Goal: Transaction & Acquisition: Purchase product/service

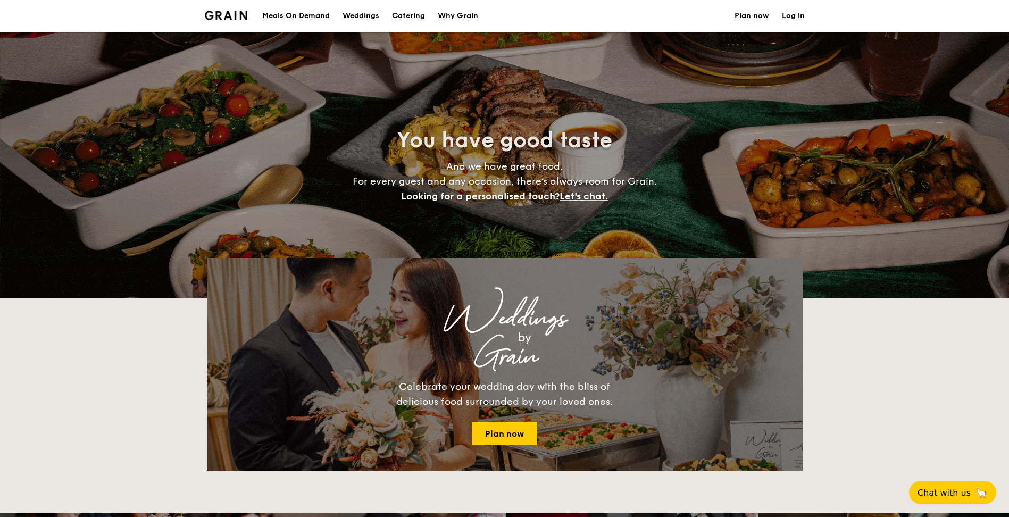
select select
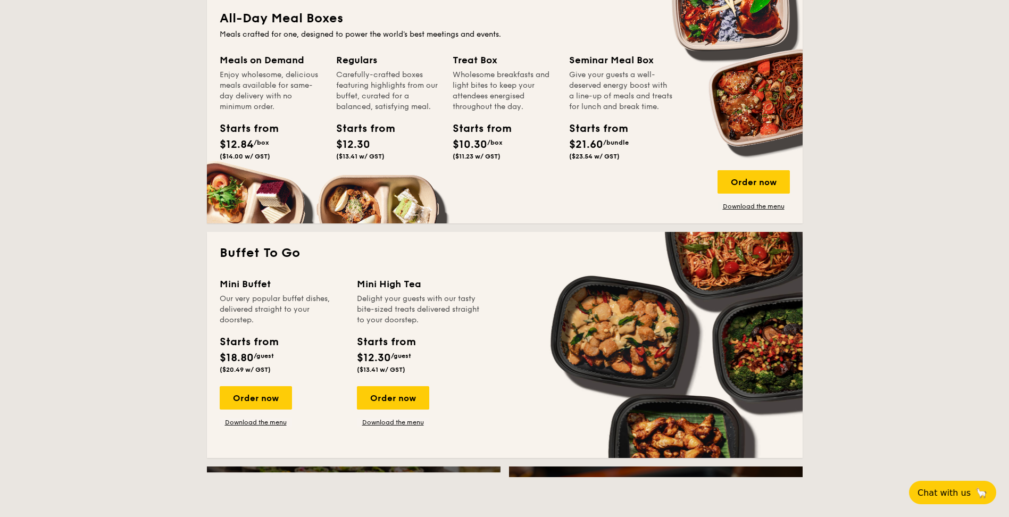
scroll to position [479, 0]
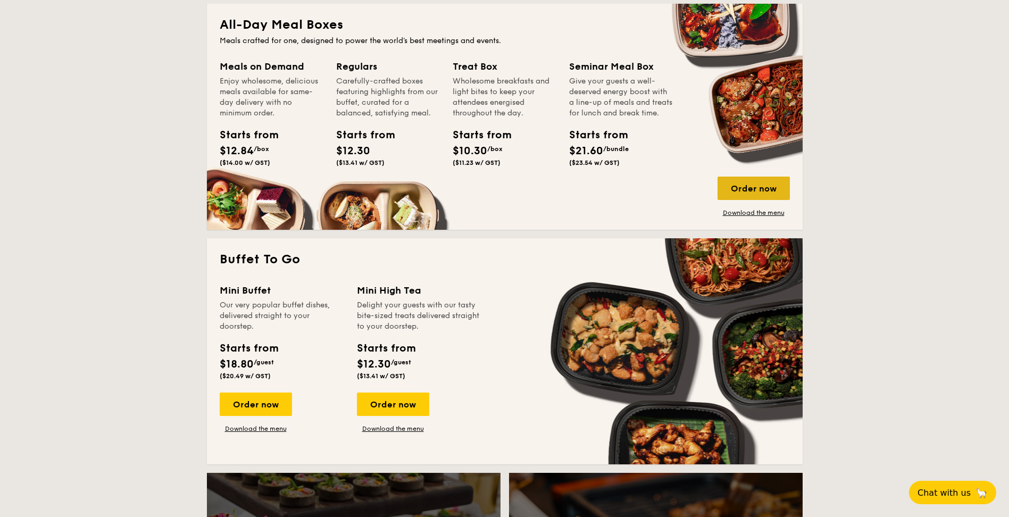
click at [758, 191] on div "Order now" at bounding box center [753, 188] width 72 height 23
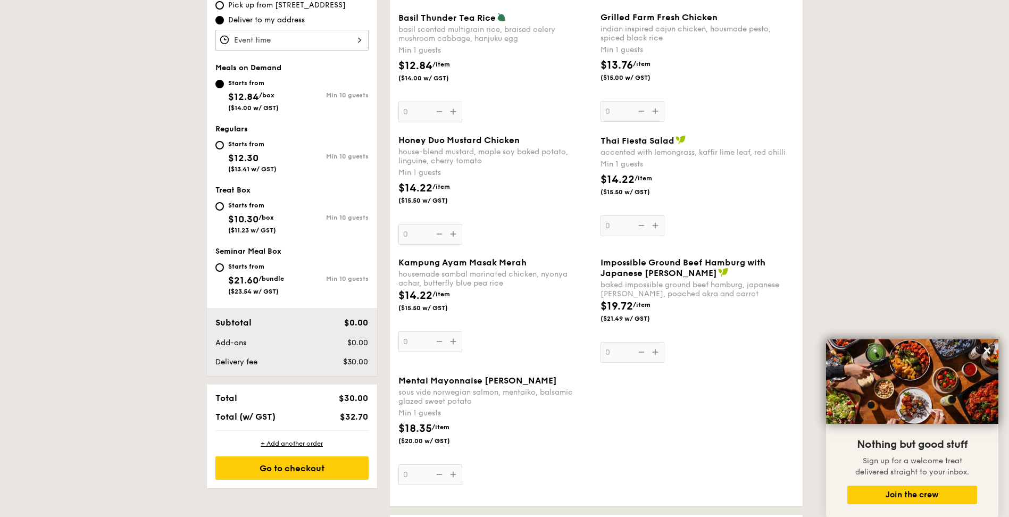
scroll to position [372, 0]
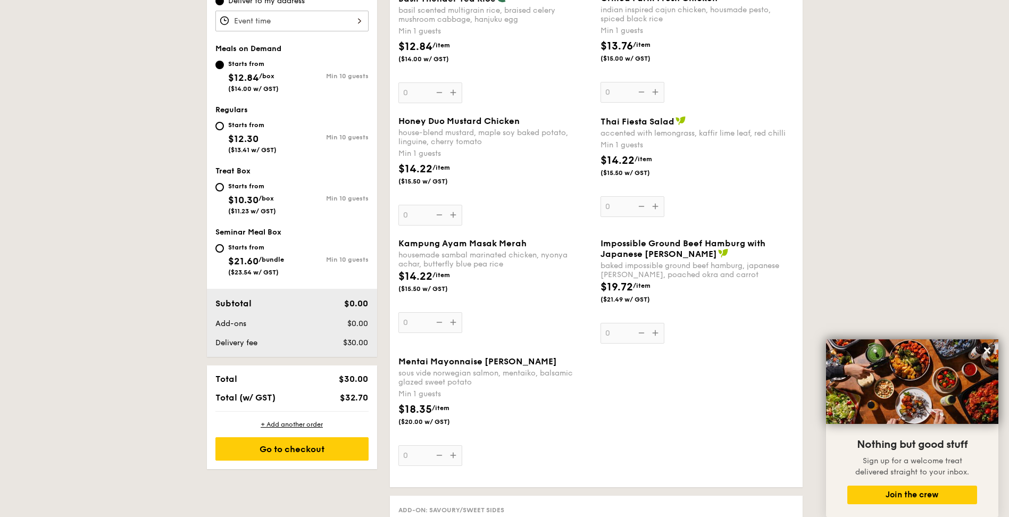
click at [396, 359] on div "Mentai Mayonnaise Aburi Salmon sous vide norwegian salmon, mentaiko, balsamic g…" at bounding box center [495, 411] width 202 height 110
drag, startPoint x: 401, startPoint y: 361, endPoint x: 543, endPoint y: 358, distance: 141.5
click at [543, 358] on div "Mentai Mayonnaise [PERSON_NAME]" at bounding box center [495, 361] width 194 height 10
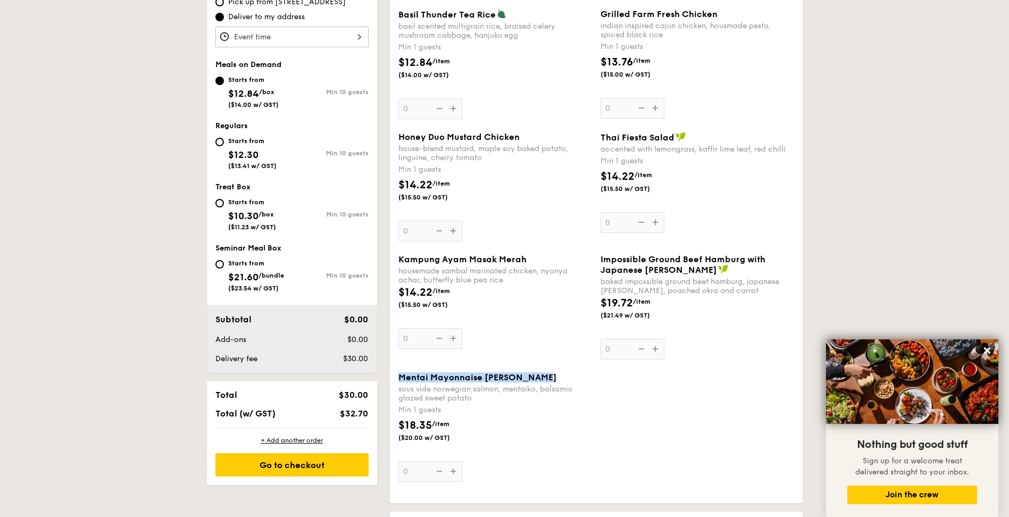
copy span "Mentai Mayonnaise [PERSON_NAME]"
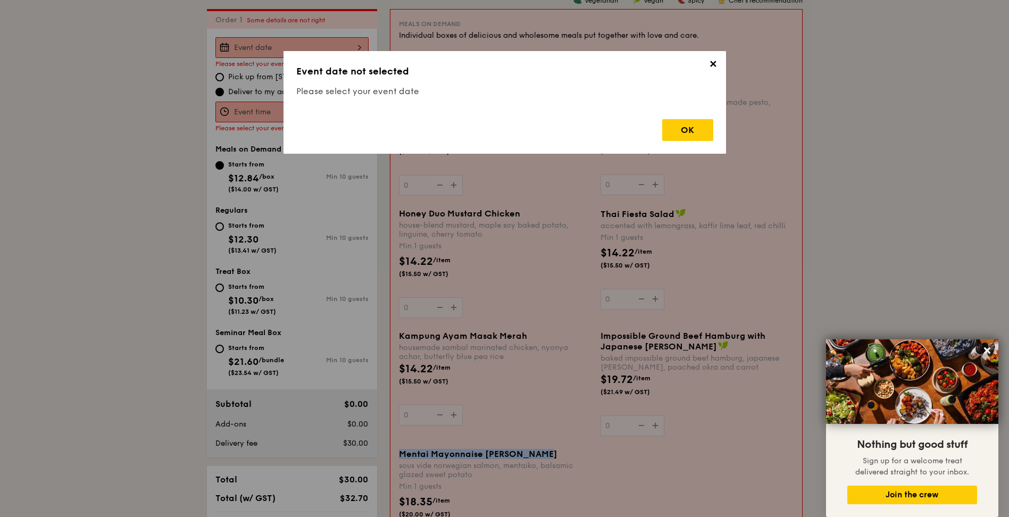
scroll to position [284, 0]
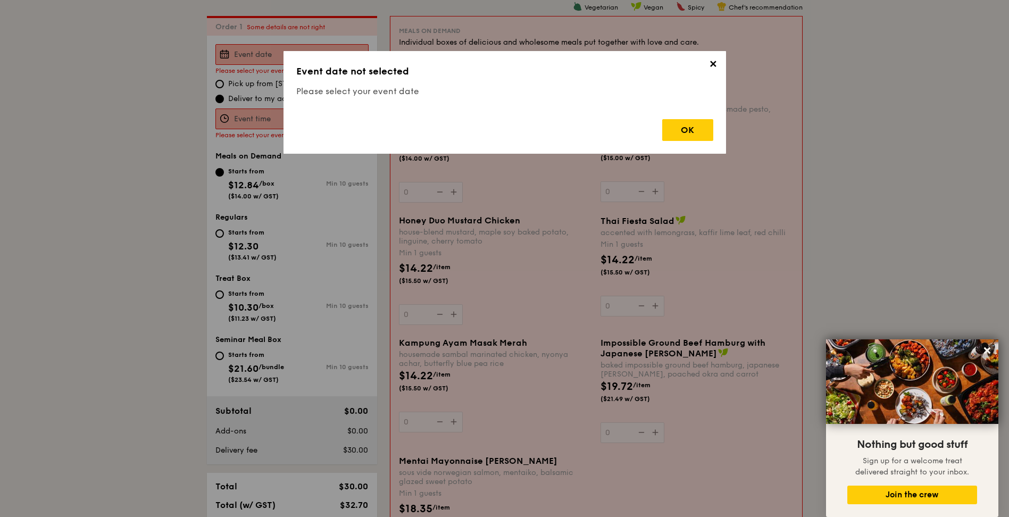
click at [711, 72] on span "✕" at bounding box center [713, 65] width 15 height 15
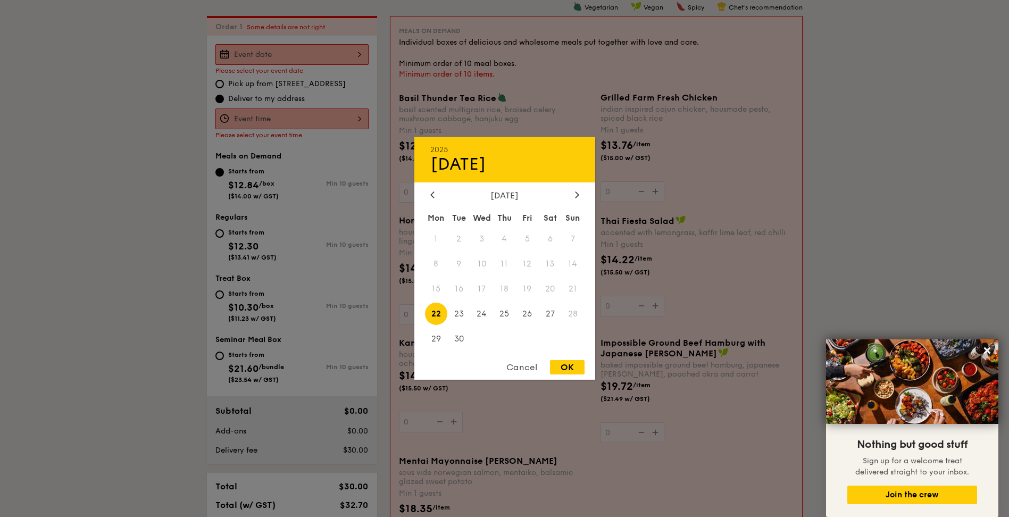
click at [291, 55] on div "2025 Sep [DATE] Tue Wed Thu Fri Sat Sun 1 2 3 4 5 6 7 8 9 10 11 12 13 14 15 16 …" at bounding box center [291, 54] width 153 height 21
drag, startPoint x: 583, startPoint y: 365, endPoint x: 555, endPoint y: 353, distance: 30.7
click at [582, 365] on div "OK" at bounding box center [567, 367] width 35 height 14
type input "[DATE]"
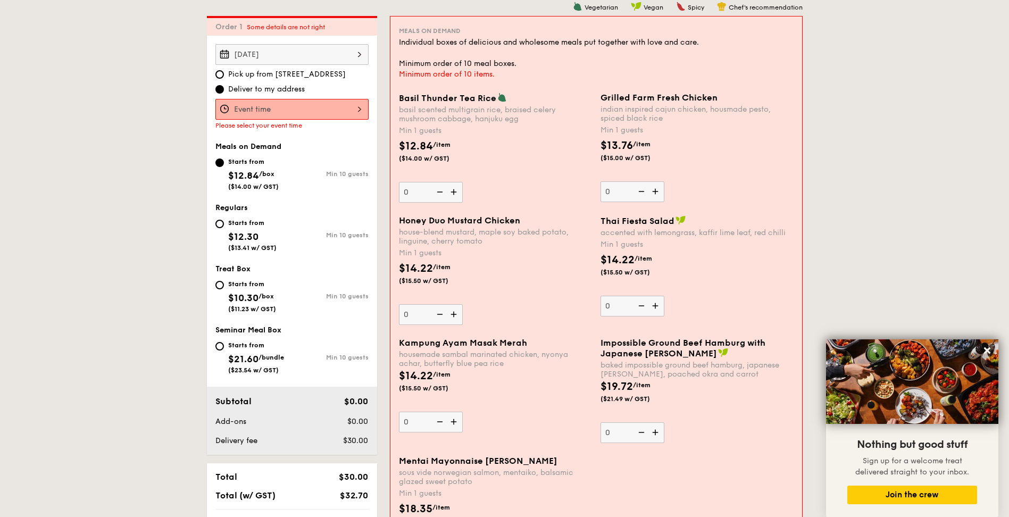
click at [341, 107] on div at bounding box center [291, 109] width 153 height 21
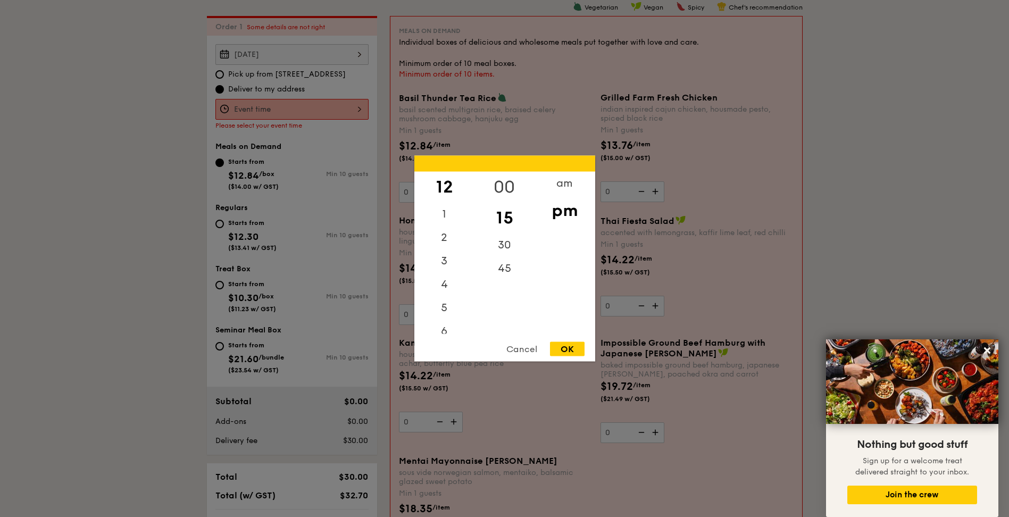
click at [507, 182] on div "00" at bounding box center [504, 187] width 60 height 31
click at [567, 350] on div "OK" at bounding box center [567, 349] width 35 height 14
type input "12:00PM"
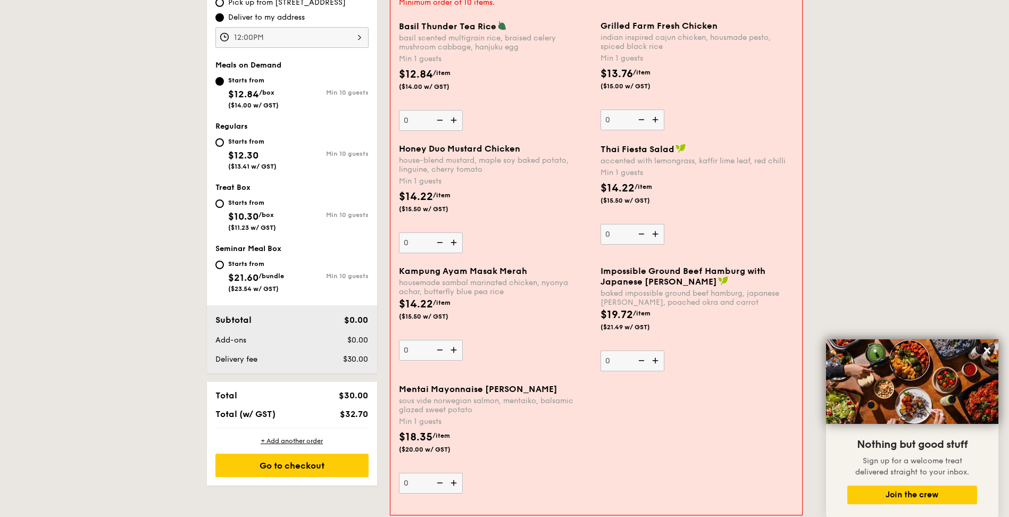
scroll to position [337, 0]
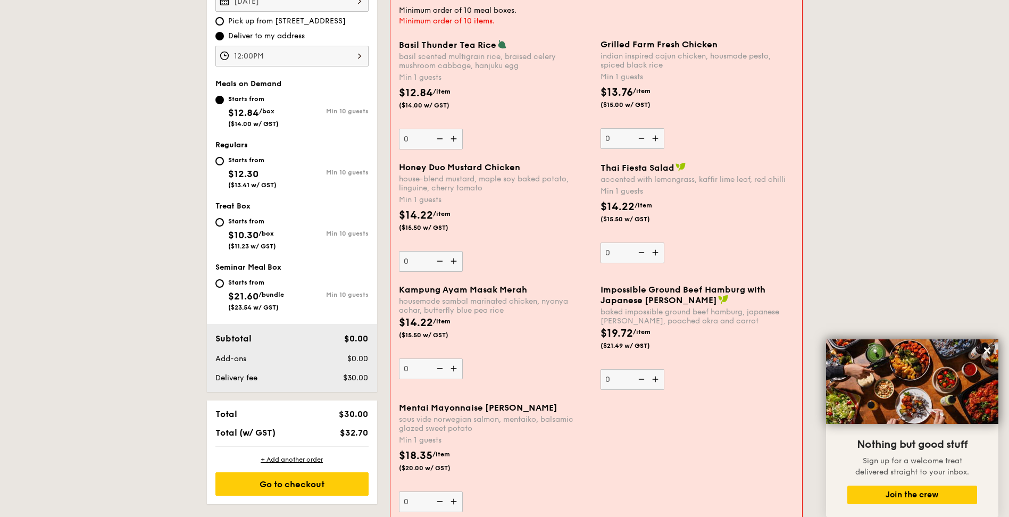
click at [456, 144] on img at bounding box center [455, 139] width 16 height 20
click at [456, 144] on input "0" at bounding box center [431, 139] width 64 height 21
click at [456, 144] on img at bounding box center [455, 139] width 16 height 20
click at [456, 144] on input "1" at bounding box center [431, 139] width 64 height 21
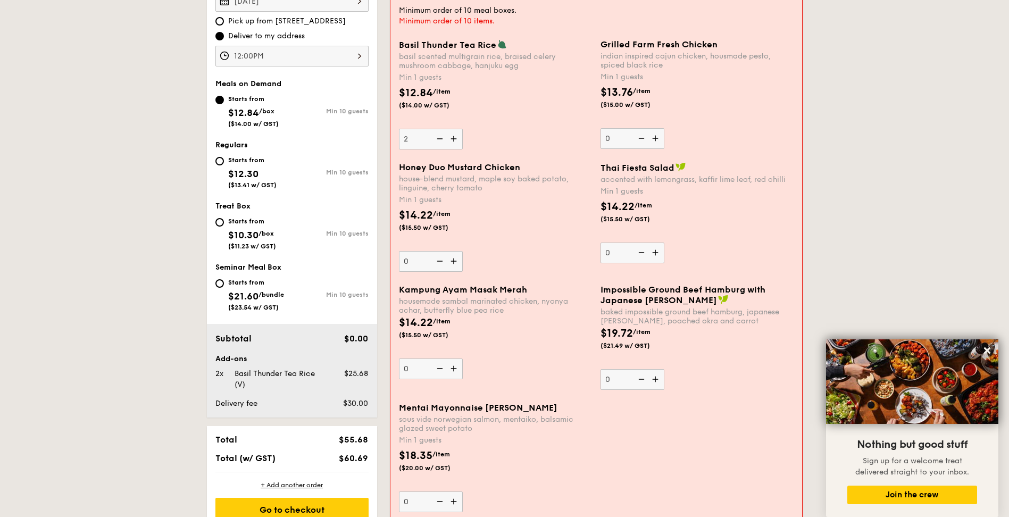
click at [456, 144] on img at bounding box center [455, 139] width 16 height 20
click at [456, 144] on input "2" at bounding box center [431, 139] width 64 height 21
type input "3"
click at [453, 261] on img at bounding box center [455, 261] width 16 height 20
click at [453, 261] on input "0" at bounding box center [431, 261] width 64 height 21
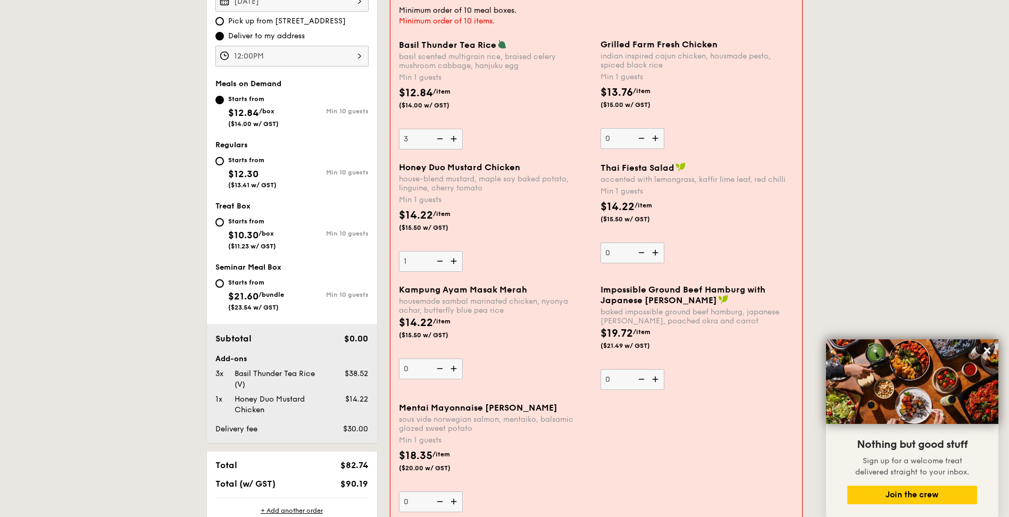
click at [453, 261] on img at bounding box center [455, 261] width 16 height 20
click at [453, 261] on input "1" at bounding box center [431, 261] width 64 height 21
click at [453, 261] on img at bounding box center [455, 261] width 16 height 20
click at [453, 261] on input "2" at bounding box center [431, 261] width 64 height 21
click at [453, 261] on img at bounding box center [455, 261] width 16 height 20
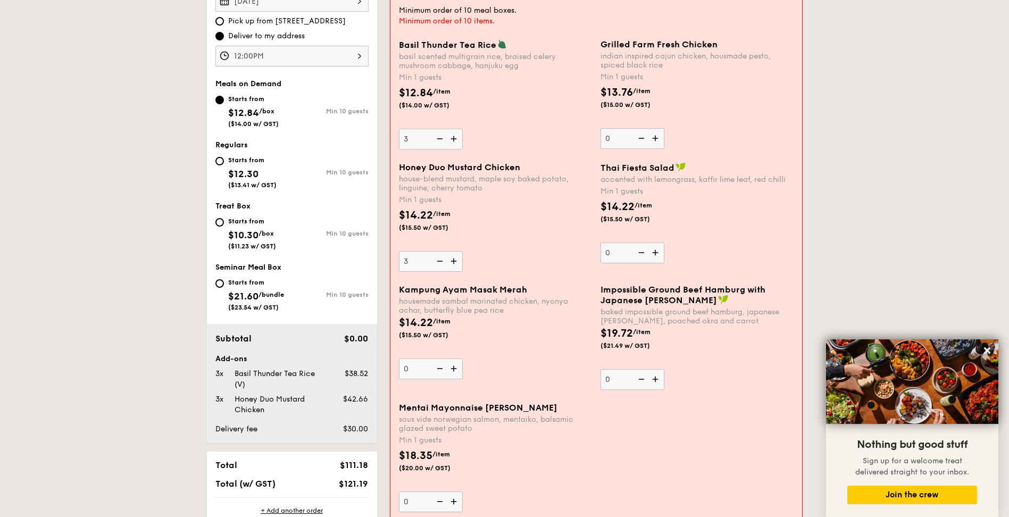
click at [453, 261] on input "3" at bounding box center [431, 261] width 64 height 21
click at [453, 261] on img at bounding box center [455, 261] width 16 height 20
click at [453, 261] on input "4" at bounding box center [431, 261] width 64 height 21
click at [453, 261] on img at bounding box center [455, 261] width 16 height 20
click at [453, 261] on input "5" at bounding box center [431, 261] width 64 height 21
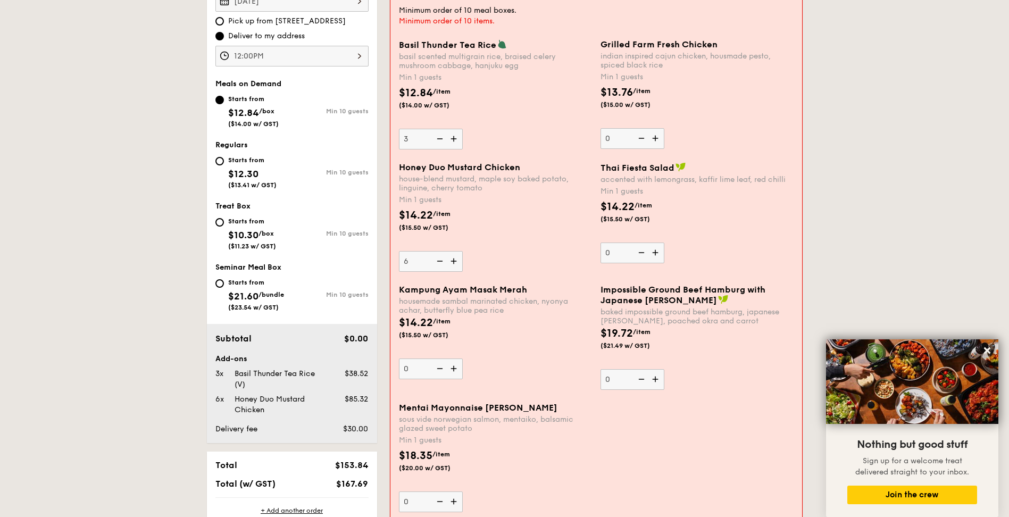
click at [453, 261] on img at bounding box center [455, 261] width 16 height 20
click at [453, 261] on input "6" at bounding box center [431, 261] width 64 height 21
click at [453, 261] on div "Honey Duo Mustard Chicken house-blend mustard, maple soy baked potato, linguine…" at bounding box center [596, 223] width 403 height 122
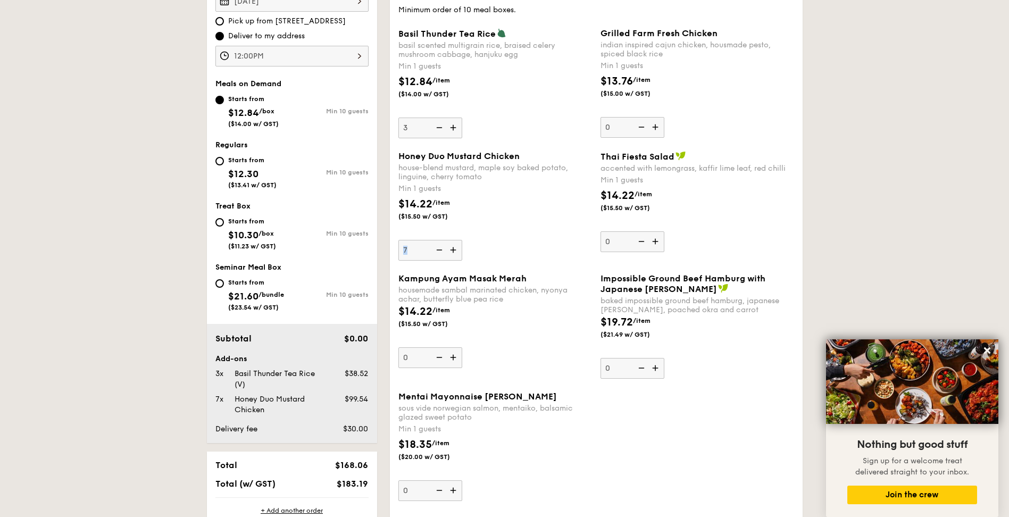
click at [453, 261] on div "Honey Duo Mustard Chicken house-blend mustard, maple soy baked potato, linguine…" at bounding box center [596, 212] width 404 height 122
drag, startPoint x: 453, startPoint y: 261, endPoint x: 453, endPoint y: 254, distance: 6.4
click at [453, 254] on img at bounding box center [454, 250] width 16 height 20
click at [453, 254] on input "7" at bounding box center [430, 250] width 64 height 21
click at [454, 251] on img at bounding box center [454, 250] width 16 height 20
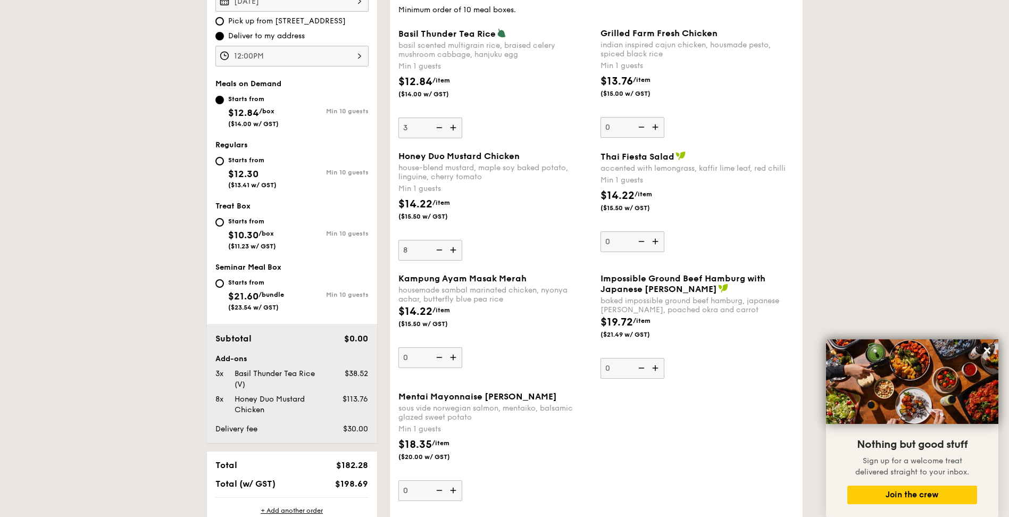
click at [454, 251] on input "8" at bounding box center [430, 250] width 64 height 21
click at [454, 251] on img at bounding box center [454, 250] width 16 height 20
click at [454, 251] on input "9" at bounding box center [430, 250] width 64 height 21
click at [454, 251] on img at bounding box center [454, 250] width 16 height 20
click at [454, 251] on input "10" at bounding box center [430, 250] width 64 height 21
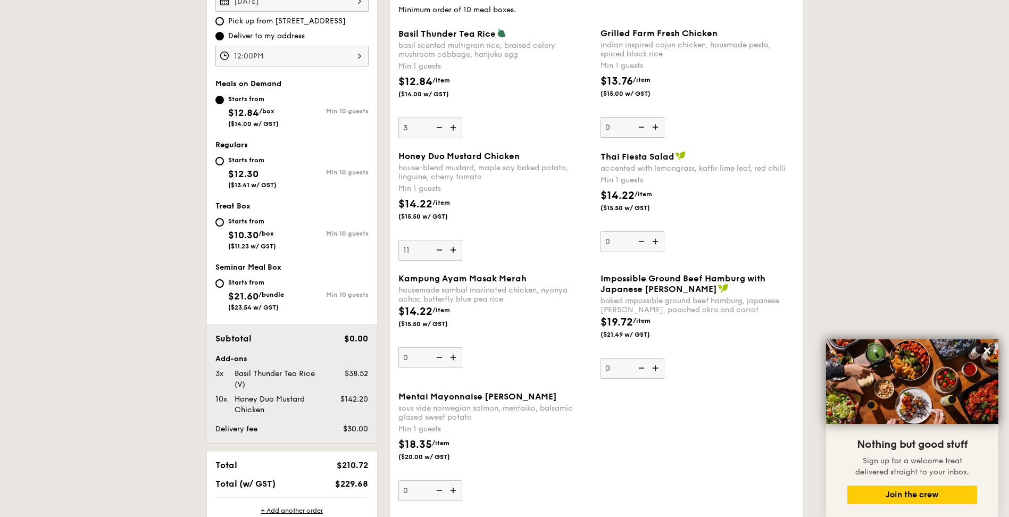
click at [454, 251] on img at bounding box center [454, 250] width 16 height 20
click at [454, 251] on input "11" at bounding box center [430, 250] width 64 height 21
click at [454, 251] on img at bounding box center [454, 250] width 16 height 20
click at [454, 251] on input "12" at bounding box center [430, 250] width 64 height 21
click at [454, 251] on img at bounding box center [454, 250] width 16 height 20
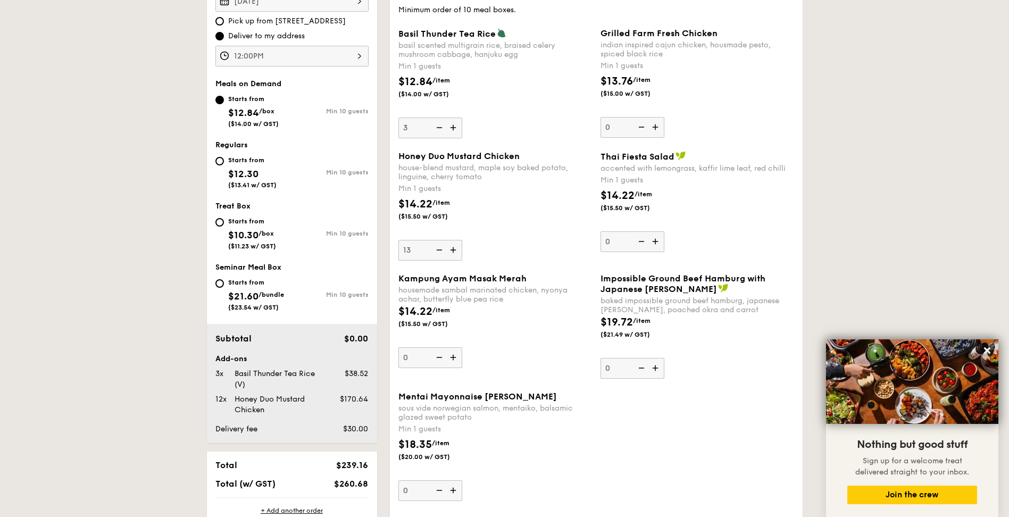
click at [454, 251] on input "13" at bounding box center [430, 250] width 64 height 21
click at [454, 251] on img at bounding box center [454, 250] width 16 height 20
click at [454, 251] on input "14" at bounding box center [430, 250] width 64 height 21
click at [454, 251] on img at bounding box center [454, 250] width 16 height 20
click at [454, 251] on input "15" at bounding box center [430, 250] width 64 height 21
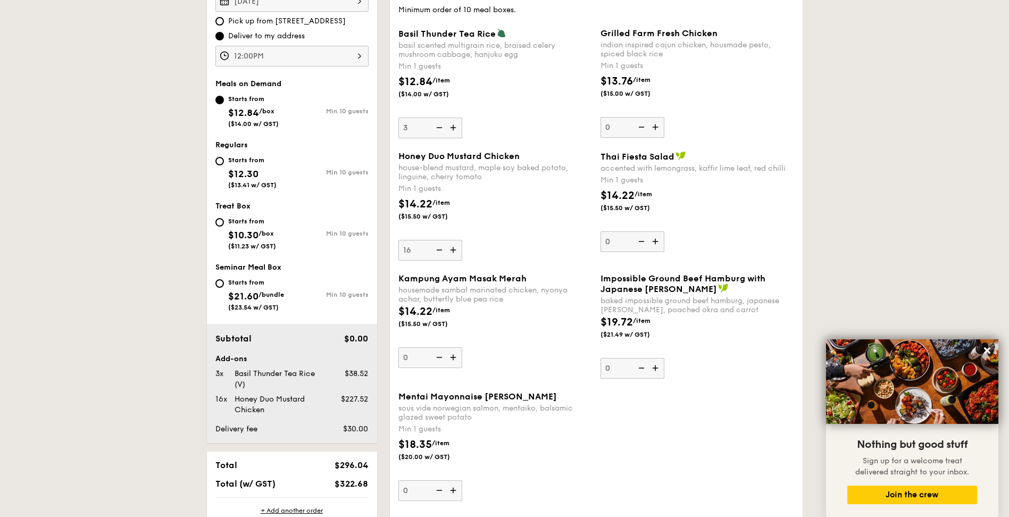
click at [454, 251] on img at bounding box center [454, 250] width 16 height 20
click at [454, 251] on input "16" at bounding box center [430, 250] width 64 height 21
type input "17"
click at [454, 490] on img at bounding box center [454, 490] width 16 height 20
click at [454, 490] on input "0" at bounding box center [430, 490] width 64 height 21
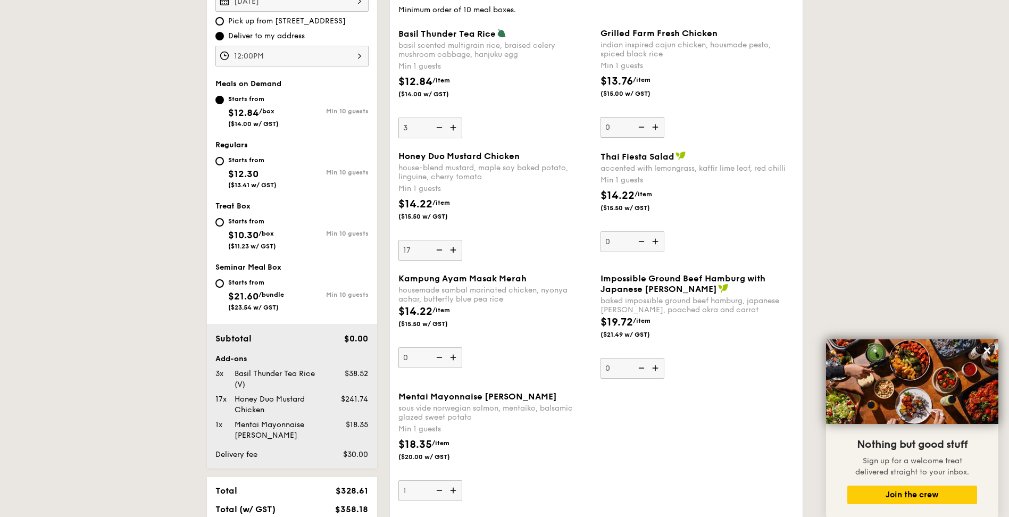
click at [454, 490] on img at bounding box center [454, 490] width 16 height 20
click at [454, 490] on input "1" at bounding box center [430, 490] width 64 height 21
click at [454, 490] on img at bounding box center [454, 490] width 16 height 20
click at [454, 490] on input "2" at bounding box center [430, 490] width 64 height 21
click at [454, 490] on img at bounding box center [454, 490] width 16 height 20
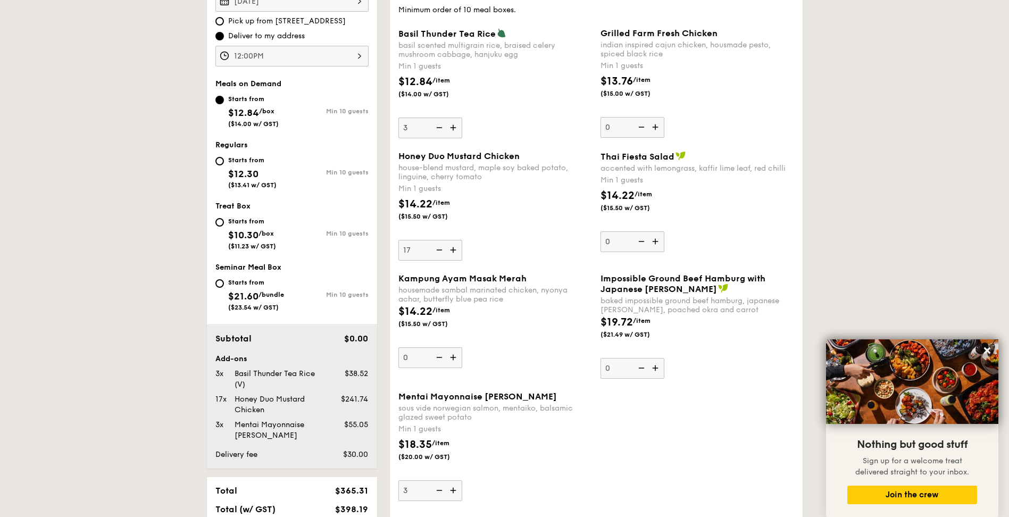
click at [454, 490] on input "3" at bounding box center [430, 490] width 64 height 21
click at [454, 490] on img at bounding box center [454, 490] width 16 height 20
click at [454, 490] on input "4" at bounding box center [430, 490] width 64 height 21
click at [454, 490] on img at bounding box center [454, 490] width 16 height 20
click at [454, 490] on input "5" at bounding box center [430, 490] width 64 height 21
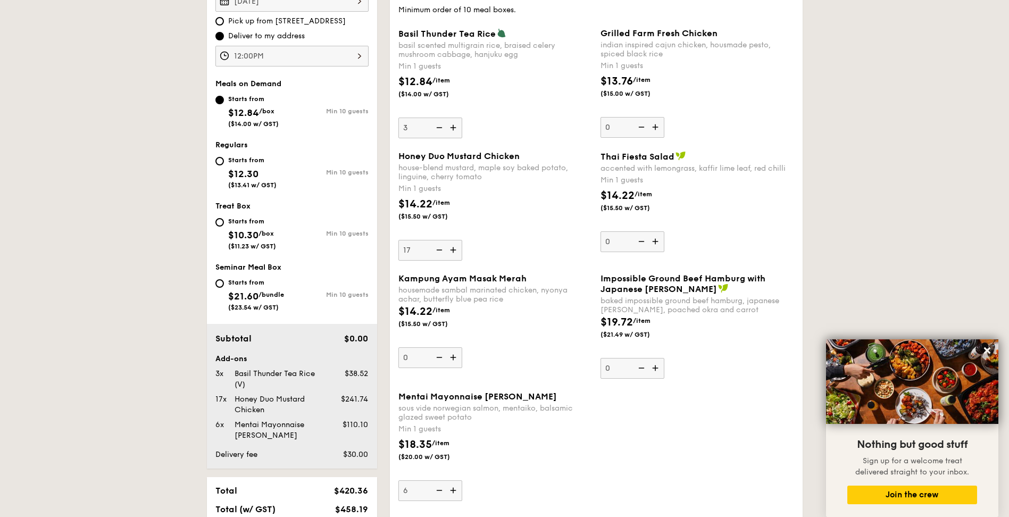
click at [454, 490] on img at bounding box center [454, 490] width 16 height 20
click at [454, 490] on input "6" at bounding box center [430, 490] width 64 height 21
click at [454, 490] on img at bounding box center [454, 490] width 16 height 20
click at [454, 490] on input "7" at bounding box center [430, 490] width 64 height 21
click at [454, 490] on img at bounding box center [454, 490] width 16 height 20
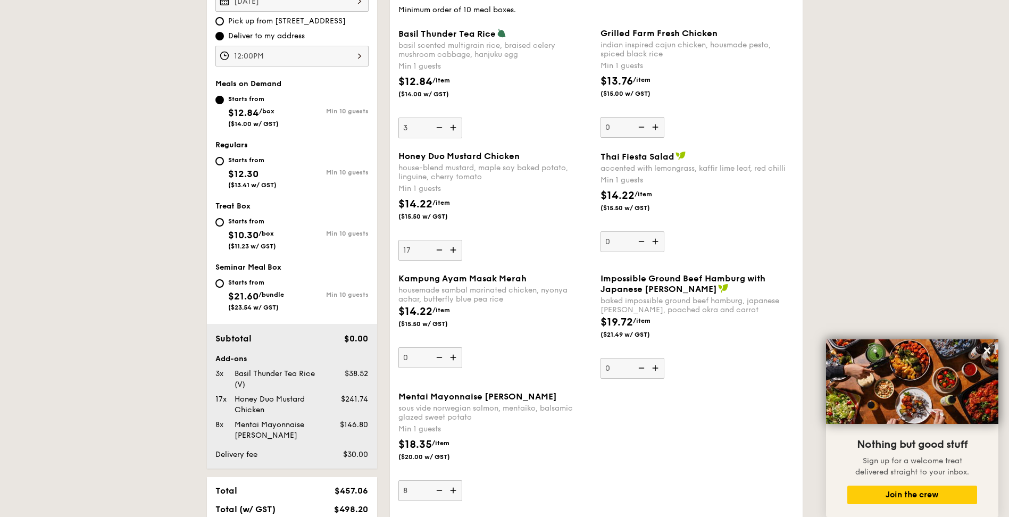
click at [454, 490] on input "8" at bounding box center [430, 490] width 64 height 21
click at [454, 490] on img at bounding box center [454, 490] width 16 height 20
click at [454, 490] on input "9" at bounding box center [430, 490] width 64 height 21
type input "10"
click at [542, 461] on div "$18.35 /item ($20.00 w/ GST)" at bounding box center [495, 455] width 202 height 37
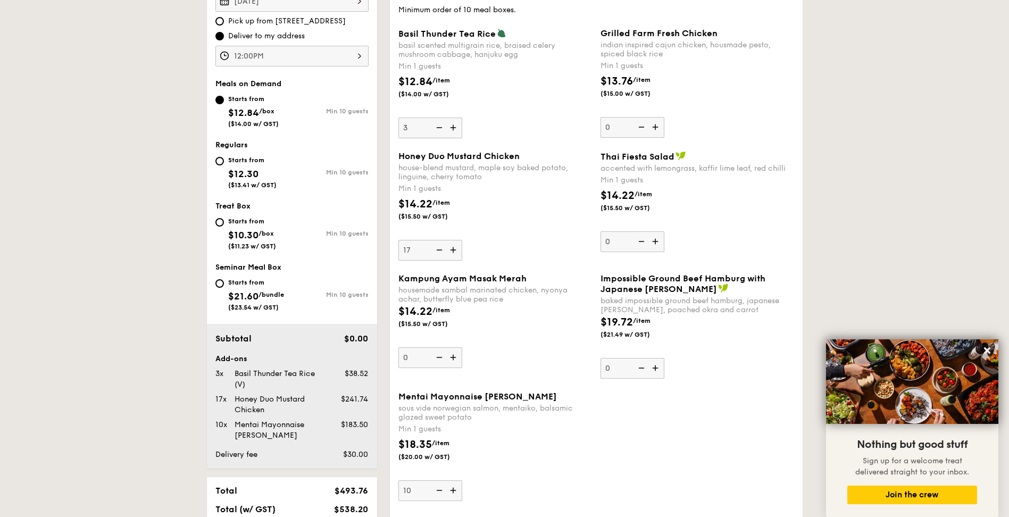
click at [462, 480] on input "10" at bounding box center [430, 490] width 64 height 21
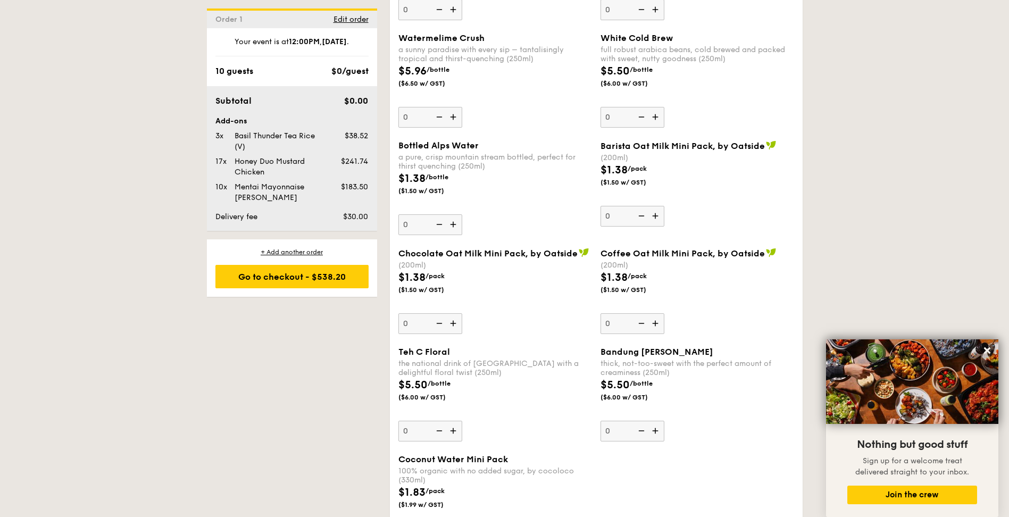
scroll to position [1826, 0]
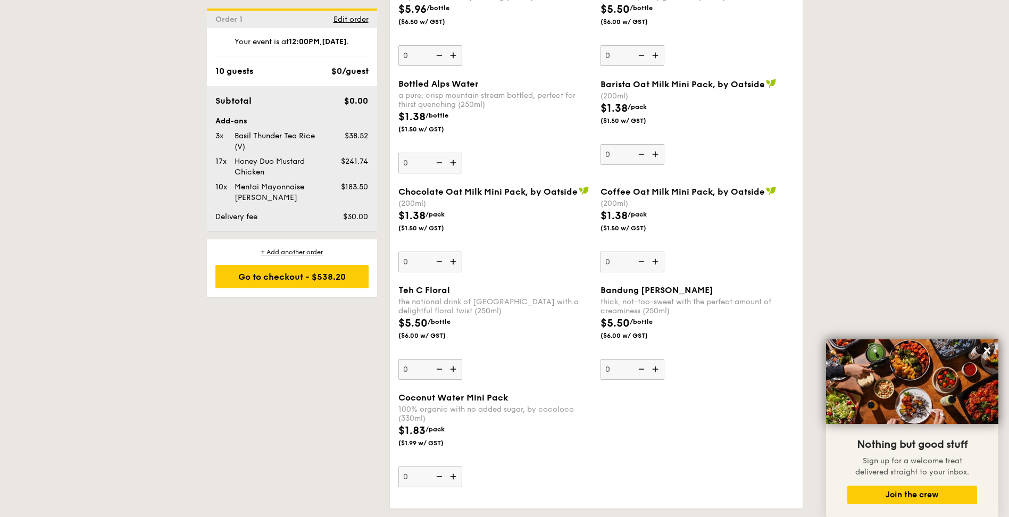
click at [455, 481] on img at bounding box center [454, 476] width 16 height 20
click at [455, 481] on input "0" at bounding box center [430, 476] width 64 height 21
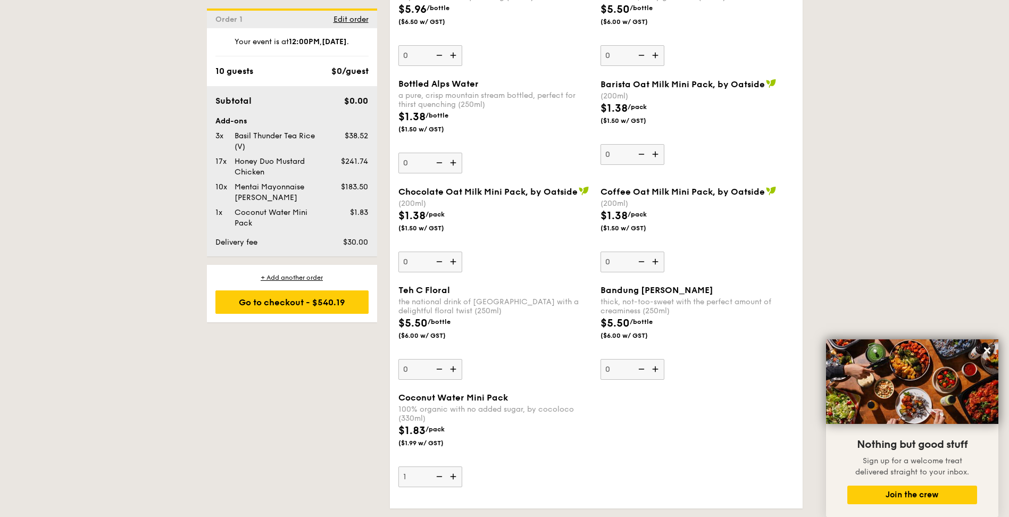
click at [455, 481] on img at bounding box center [454, 476] width 16 height 20
click at [455, 481] on input "1" at bounding box center [430, 476] width 64 height 21
click at [455, 481] on img at bounding box center [454, 476] width 16 height 20
click at [455, 481] on input "2" at bounding box center [430, 476] width 64 height 21
click at [455, 481] on img at bounding box center [454, 476] width 16 height 20
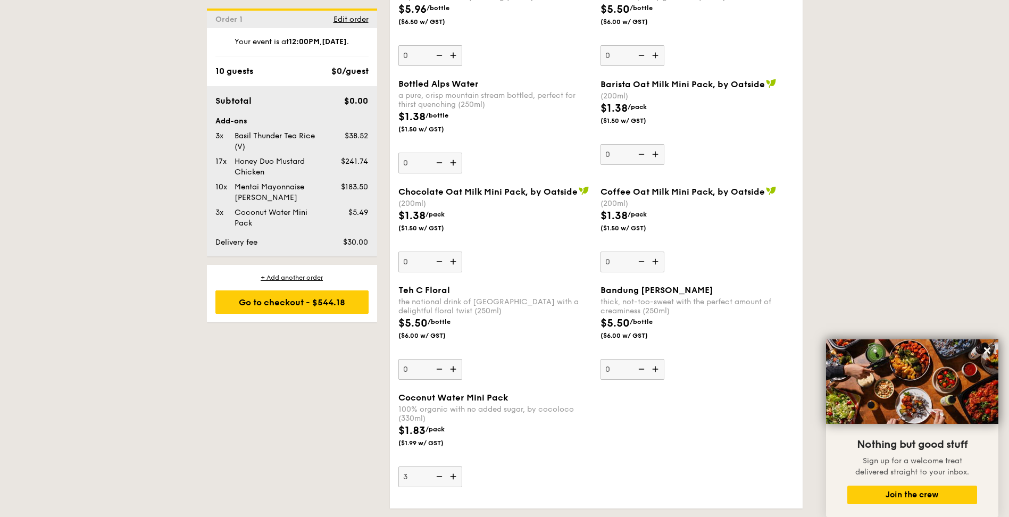
click at [455, 481] on input "3" at bounding box center [430, 476] width 64 height 21
click at [455, 481] on img at bounding box center [454, 476] width 16 height 20
click at [455, 481] on input "4" at bounding box center [430, 476] width 64 height 21
click at [455, 481] on img at bounding box center [454, 476] width 16 height 20
click at [455, 481] on input "5" at bounding box center [430, 476] width 64 height 21
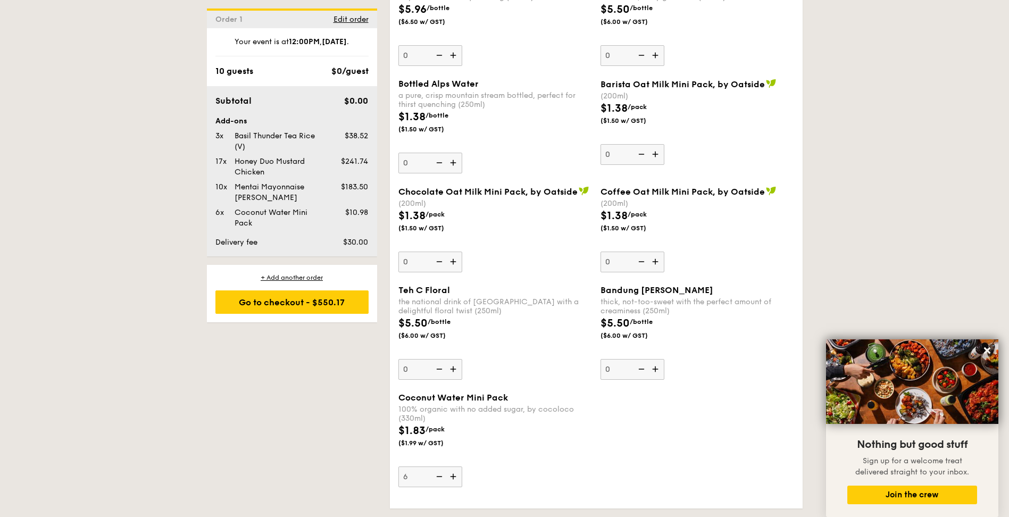
click at [455, 481] on img at bounding box center [454, 476] width 16 height 20
click at [455, 481] on input "6" at bounding box center [430, 476] width 64 height 21
click at [455, 481] on img at bounding box center [454, 476] width 16 height 20
click at [455, 481] on input "7" at bounding box center [430, 476] width 64 height 21
click at [455, 481] on img at bounding box center [454, 476] width 16 height 20
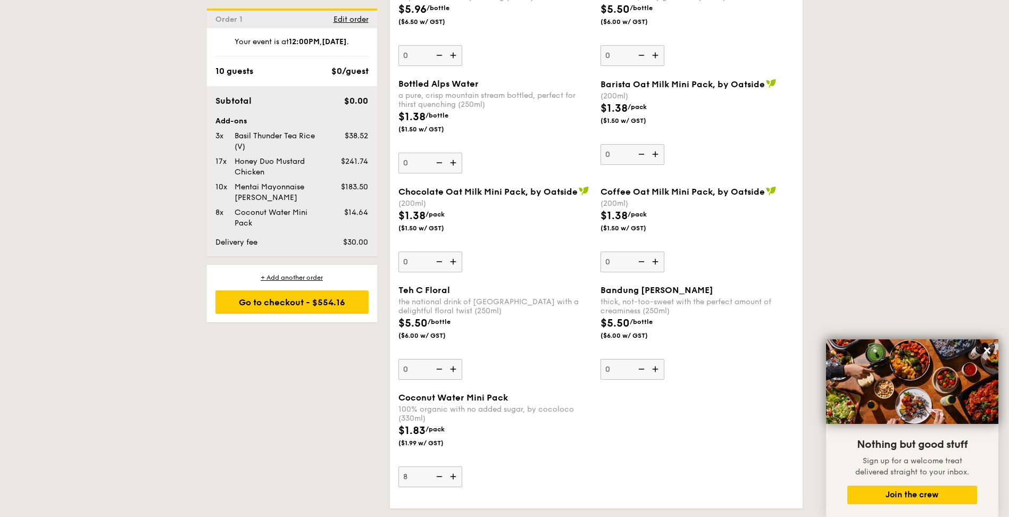
click at [455, 481] on input "8" at bounding box center [430, 476] width 64 height 21
click at [455, 481] on img at bounding box center [454, 476] width 16 height 20
click at [455, 481] on input "9" at bounding box center [430, 476] width 64 height 21
click at [455, 481] on img at bounding box center [454, 476] width 16 height 20
click at [455, 481] on input "10" at bounding box center [430, 476] width 64 height 21
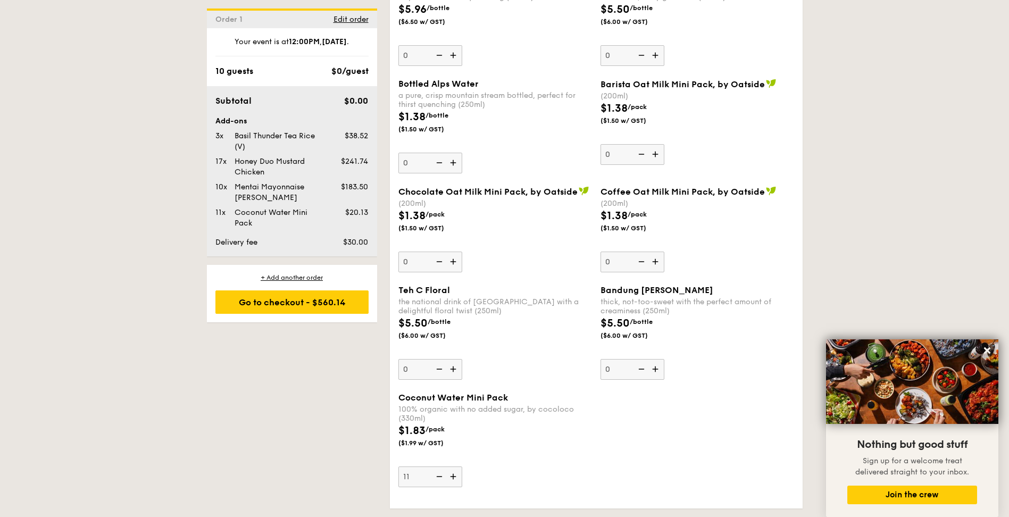
click at [455, 481] on img at bounding box center [454, 476] width 16 height 20
click at [455, 481] on input "11" at bounding box center [430, 476] width 64 height 21
click at [455, 481] on img at bounding box center [454, 476] width 16 height 20
click at [455, 481] on input "12" at bounding box center [430, 476] width 64 height 21
click at [455, 481] on img at bounding box center [454, 476] width 16 height 20
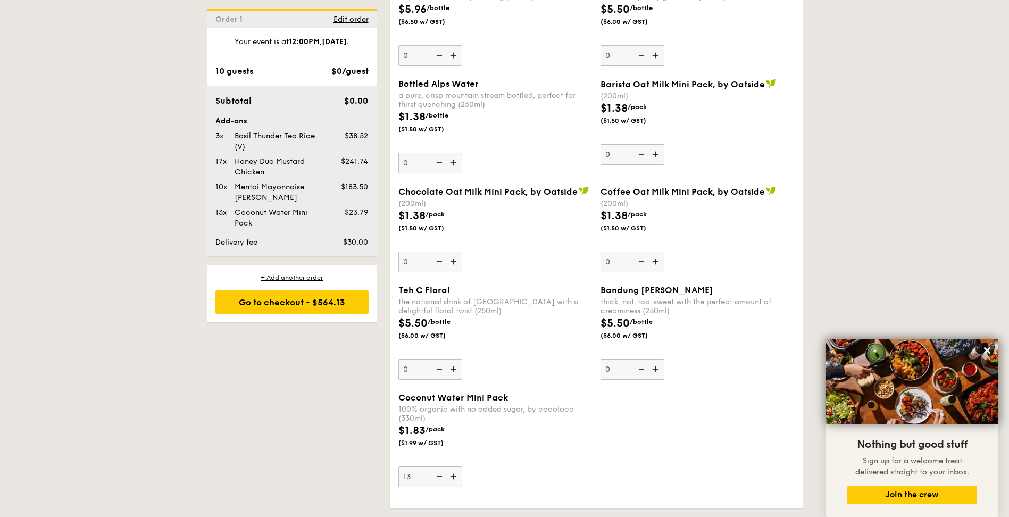
click at [455, 481] on input "13" at bounding box center [430, 476] width 64 height 21
click at [455, 481] on img at bounding box center [454, 476] width 16 height 20
click at [455, 481] on input "14" at bounding box center [430, 476] width 64 height 21
click at [455, 481] on img at bounding box center [454, 476] width 16 height 20
click at [455, 481] on input "15" at bounding box center [430, 476] width 64 height 21
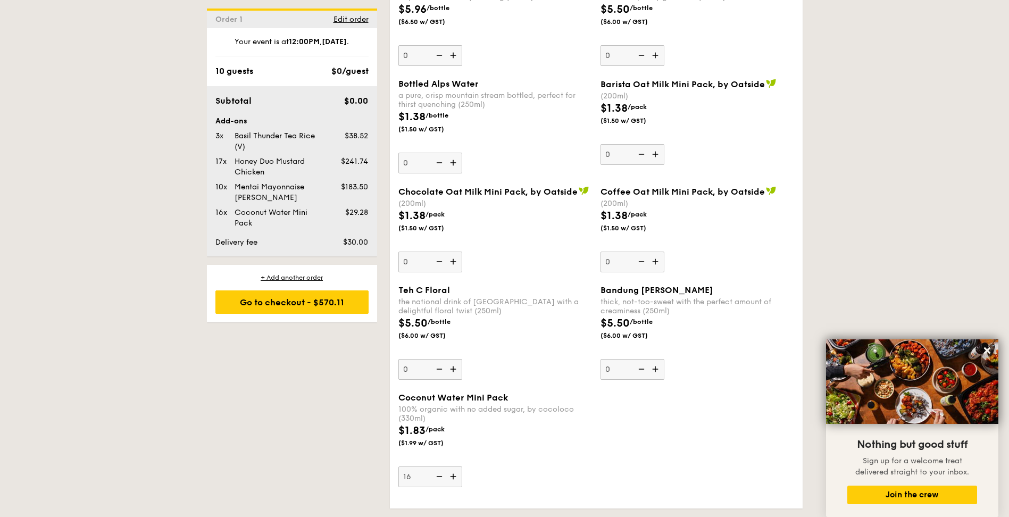
click at [455, 481] on img at bounding box center [454, 476] width 16 height 20
click at [455, 481] on input "16" at bounding box center [430, 476] width 64 height 21
click at [455, 481] on img at bounding box center [454, 476] width 16 height 20
click at [455, 481] on input "17" at bounding box center [430, 476] width 64 height 21
click at [455, 481] on img at bounding box center [454, 476] width 16 height 20
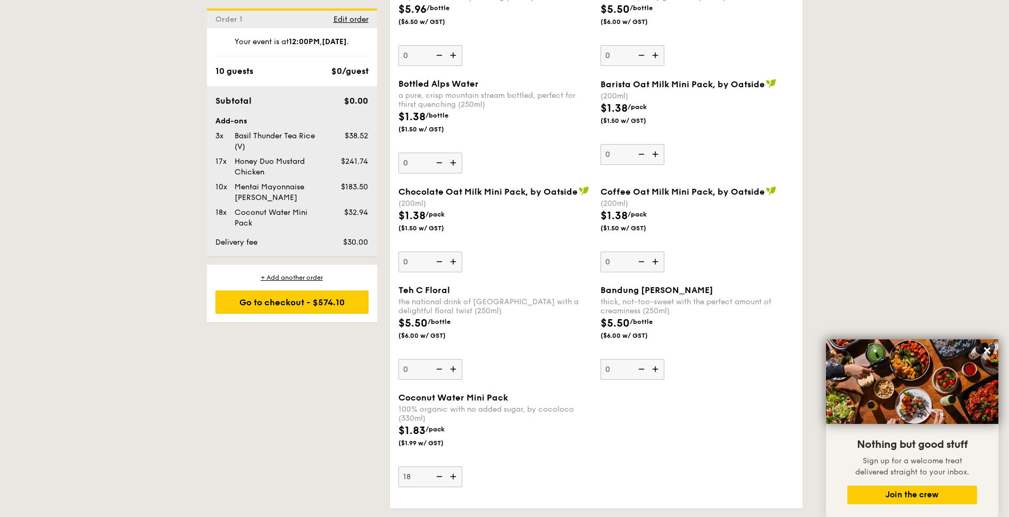
click at [455, 481] on input "18" at bounding box center [430, 476] width 64 height 21
click at [455, 481] on img at bounding box center [454, 476] width 16 height 20
click at [455, 481] on input "19" at bounding box center [430, 476] width 64 height 21
click at [455, 481] on img at bounding box center [454, 476] width 16 height 20
click at [455, 481] on input "20" at bounding box center [430, 476] width 64 height 21
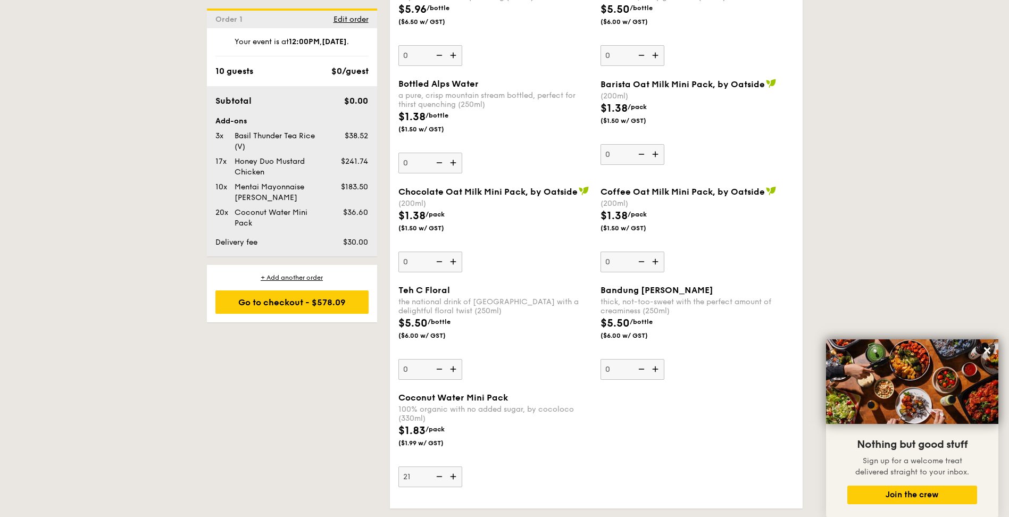
click at [455, 481] on img at bounding box center [454, 476] width 16 height 20
click at [455, 481] on input "21" at bounding box center [430, 476] width 64 height 21
click at [455, 481] on img at bounding box center [454, 476] width 16 height 20
click at [455, 481] on input "22" at bounding box center [430, 476] width 64 height 21
click at [455, 481] on img at bounding box center [454, 476] width 16 height 20
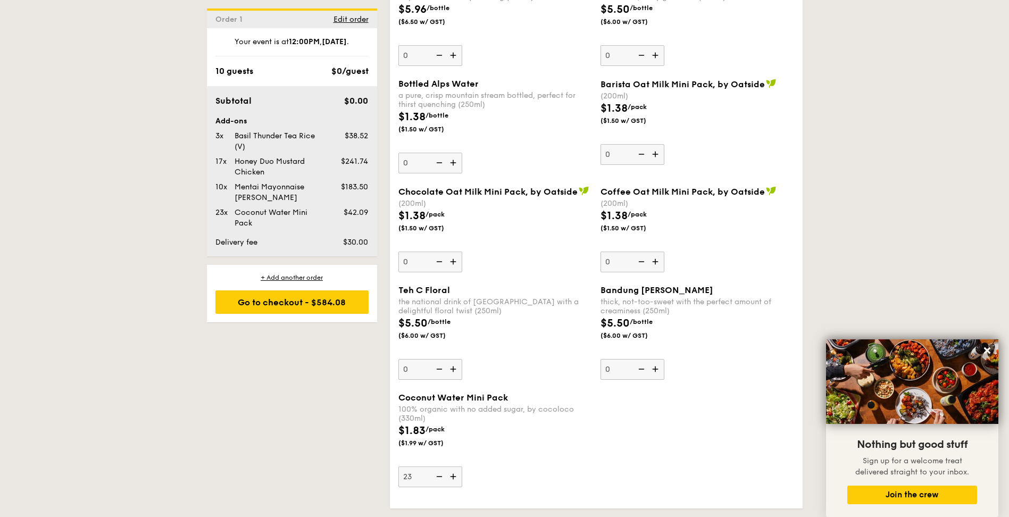
click at [455, 481] on input "23" at bounding box center [430, 476] width 64 height 21
click at [455, 481] on img at bounding box center [454, 476] width 16 height 20
click at [455, 481] on input "24" at bounding box center [430, 476] width 64 height 21
click at [455, 481] on img at bounding box center [454, 476] width 16 height 20
click at [455, 481] on input "25" at bounding box center [430, 476] width 64 height 21
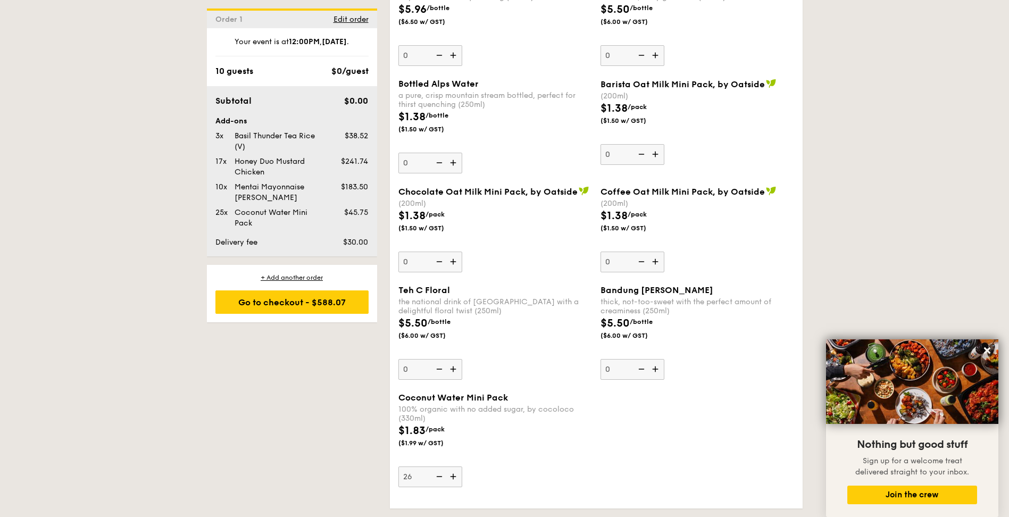
click at [455, 481] on img at bounding box center [454, 476] width 16 height 20
click at [455, 481] on input "26" at bounding box center [430, 476] width 64 height 21
click at [455, 481] on img at bounding box center [454, 476] width 16 height 20
click at [455, 481] on input "27" at bounding box center [430, 476] width 64 height 21
click at [455, 481] on img at bounding box center [454, 476] width 16 height 20
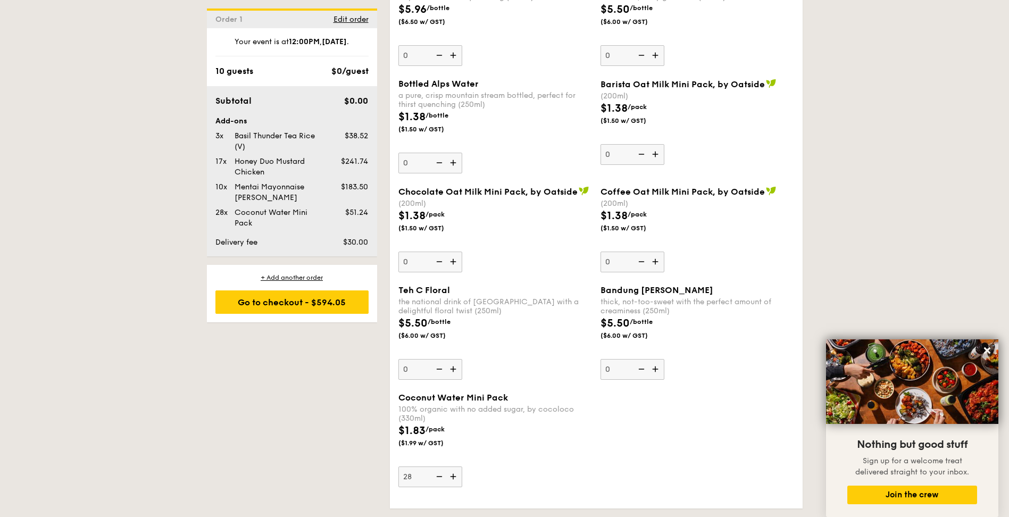
click at [455, 481] on input "28" at bounding box center [430, 476] width 64 height 21
click at [455, 481] on img at bounding box center [454, 476] width 16 height 20
click at [455, 481] on input "29" at bounding box center [430, 476] width 64 height 21
click at [455, 481] on img at bounding box center [454, 476] width 16 height 20
click at [455, 481] on input "30" at bounding box center [430, 476] width 64 height 21
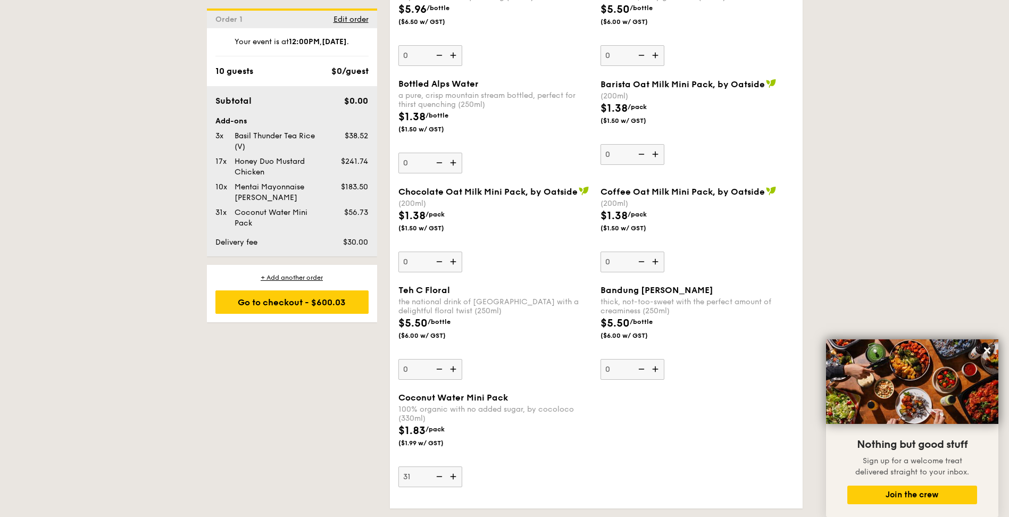
click at [443, 481] on img at bounding box center [438, 476] width 16 height 20
click at [443, 481] on input "31" at bounding box center [430, 476] width 64 height 21
type input "30"
click at [991, 353] on icon at bounding box center [987, 351] width 10 height 10
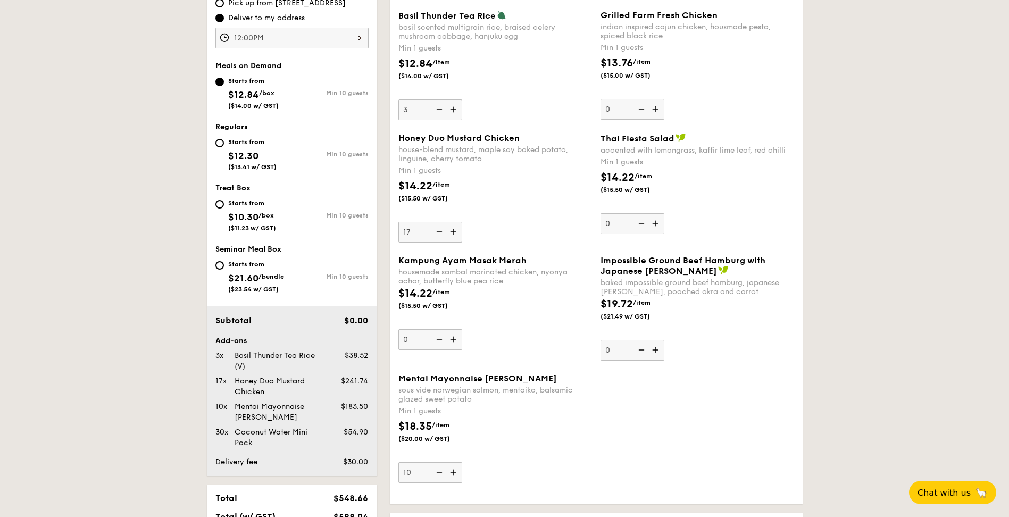
scroll to position [337, 0]
